Goal: Information Seeking & Learning: Learn about a topic

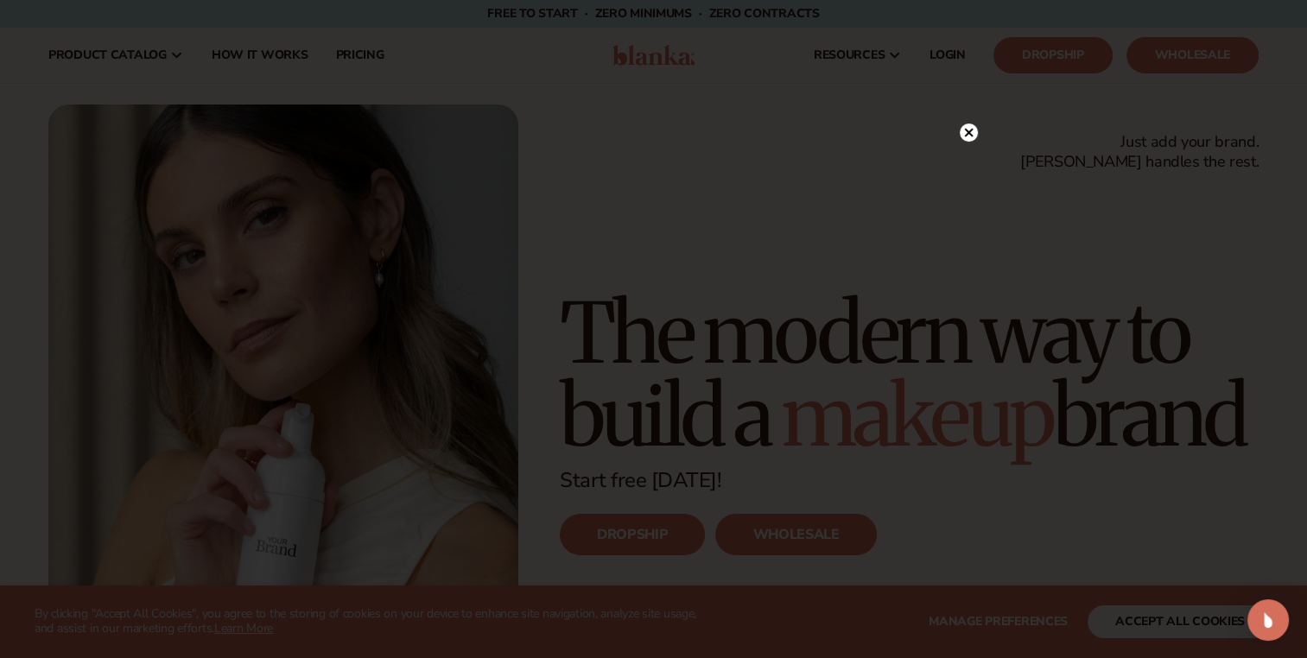
click at [965, 130] on icon at bounding box center [968, 132] width 9 height 9
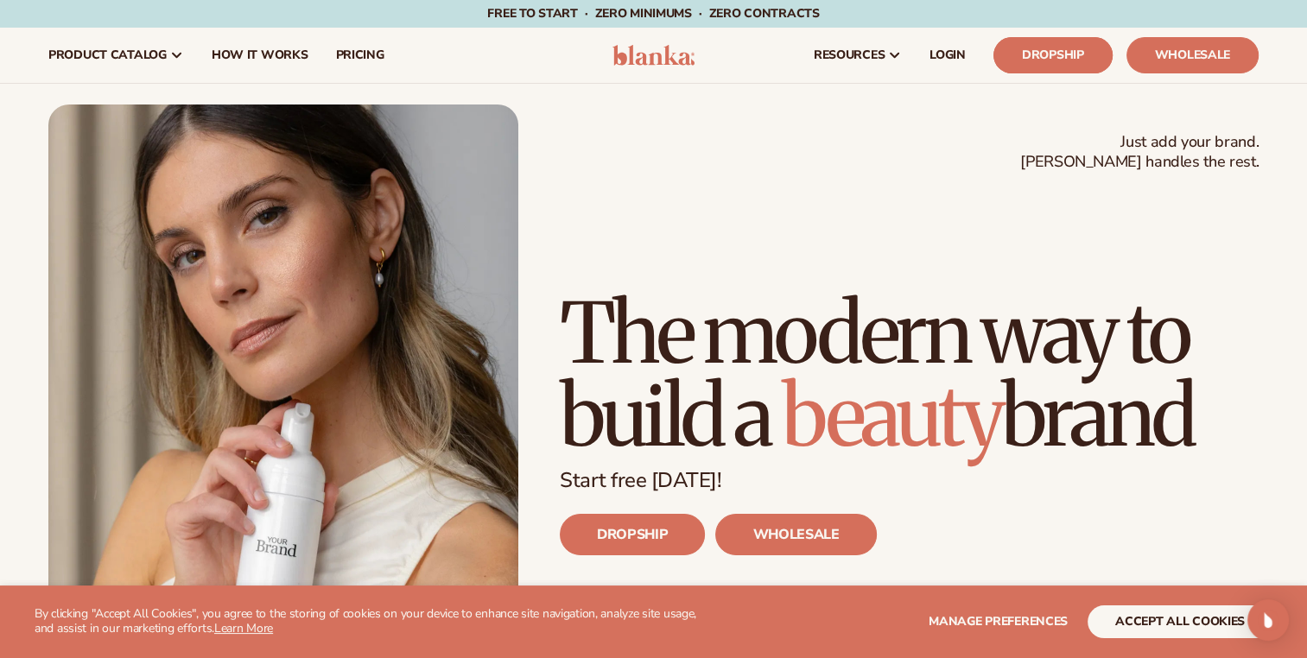
click at [1047, 42] on link "Dropship" at bounding box center [1053, 55] width 119 height 36
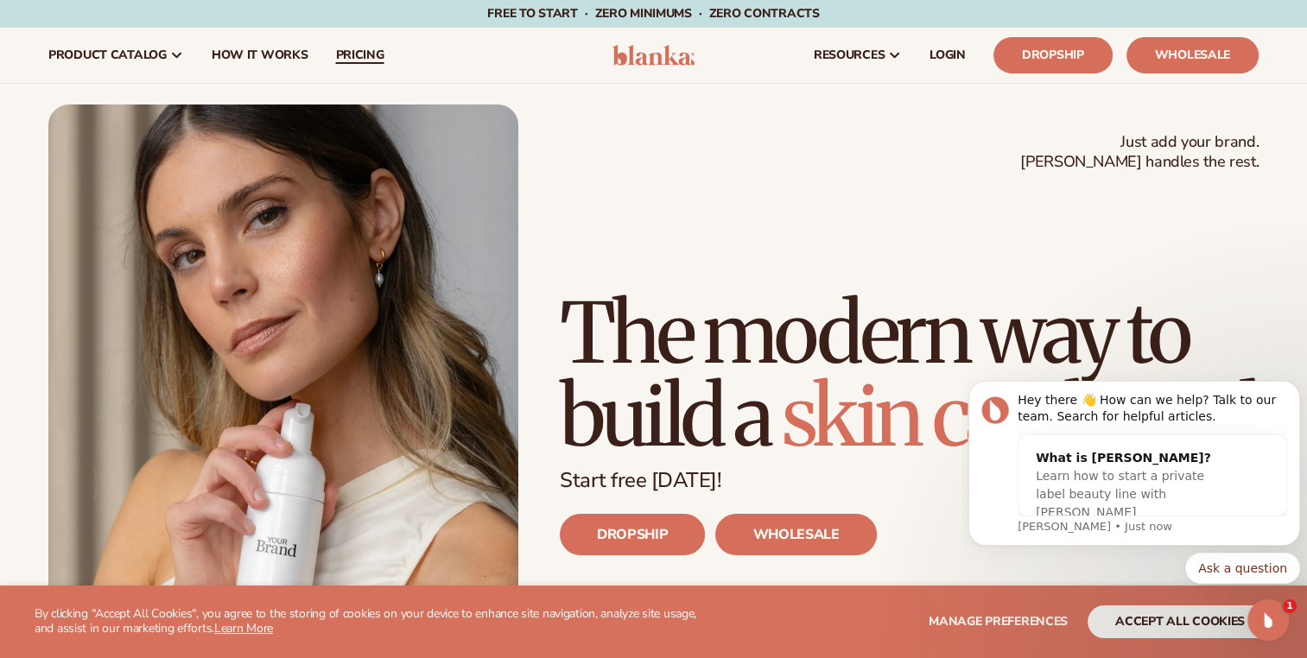
click at [370, 58] on span "pricing" at bounding box center [359, 55] width 48 height 14
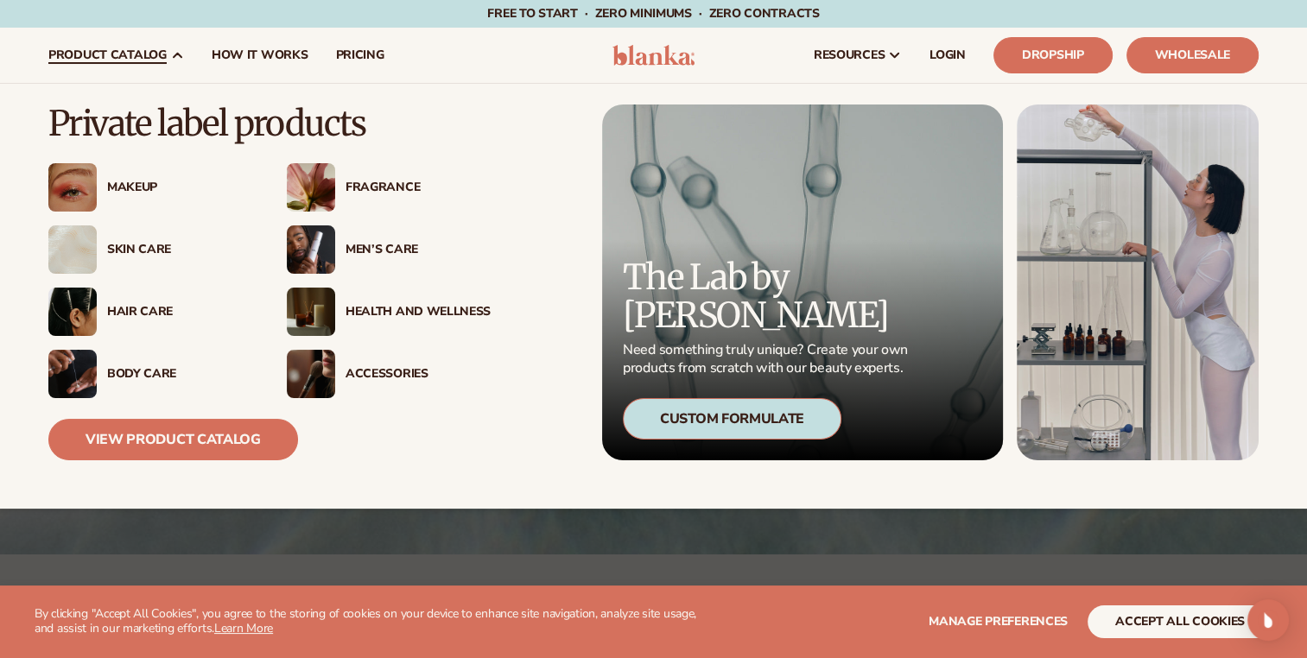
click at [163, 55] on span "product catalog" at bounding box center [107, 55] width 118 height 14
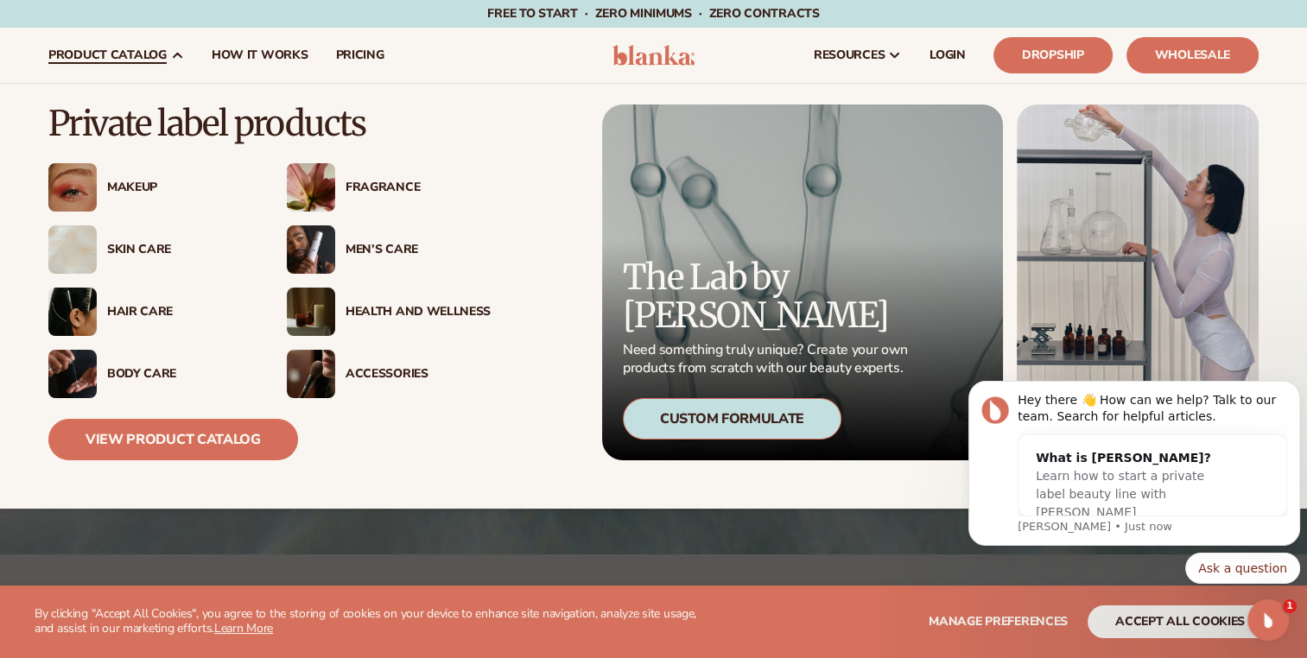
click at [142, 245] on div "Skin Care" at bounding box center [179, 250] width 145 height 15
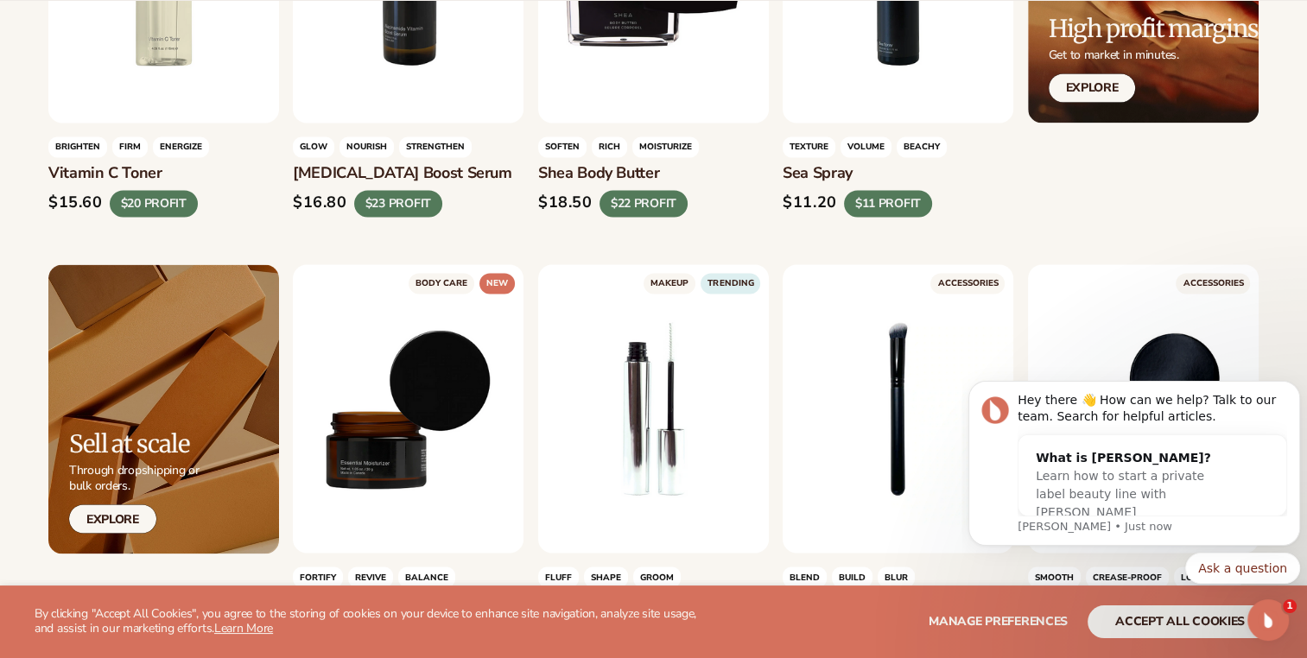
scroll to position [2898, 0]
